Goal: Transaction & Acquisition: Purchase product/service

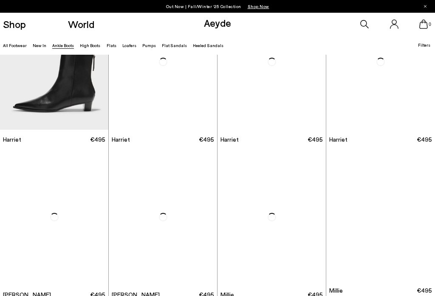
scroll to position [1007, 0]
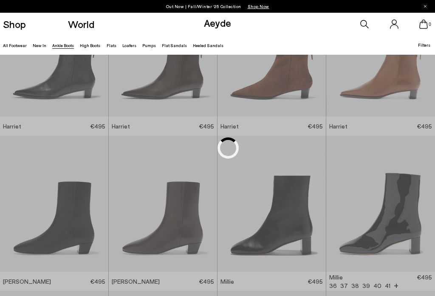
scroll to position [146, 0]
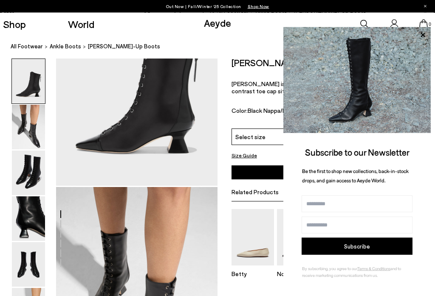
scroll to position [81, 0]
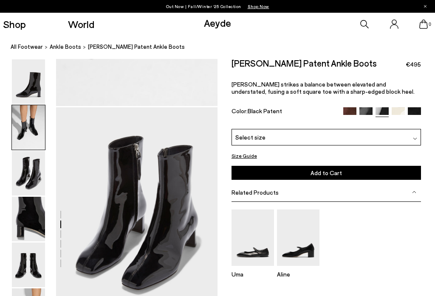
scroll to position [400, 0]
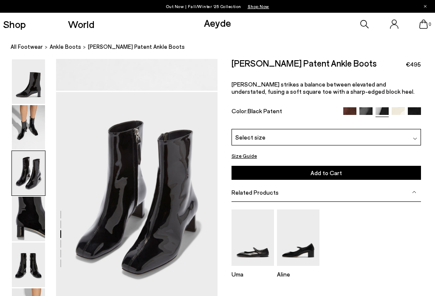
click at [257, 238] on img at bounding box center [252, 238] width 42 height 56
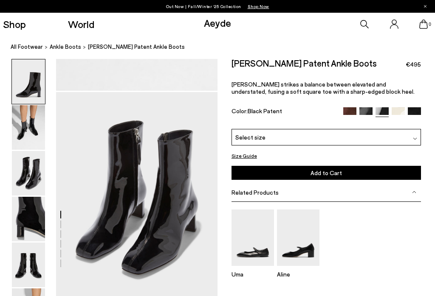
scroll to position [413, 0]
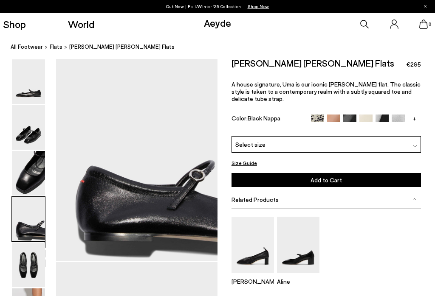
scroll to position [660, 14]
